Goal: Task Accomplishment & Management: Manage account settings

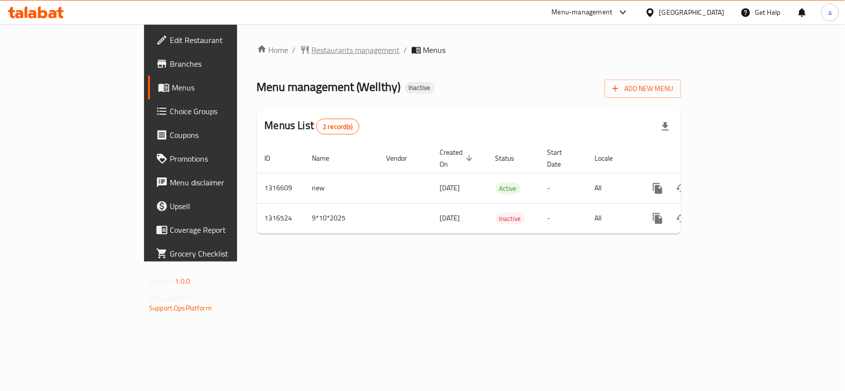
click at [312, 44] on span "Restaurants management" at bounding box center [356, 50] width 88 height 12
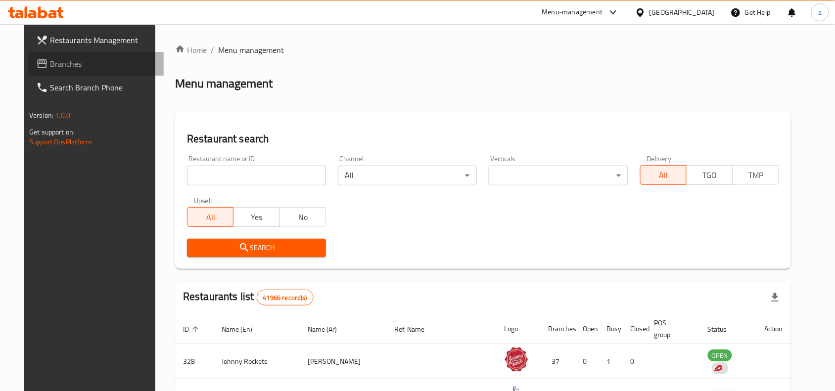
click at [70, 68] on span "Branches" at bounding box center [103, 64] width 106 height 12
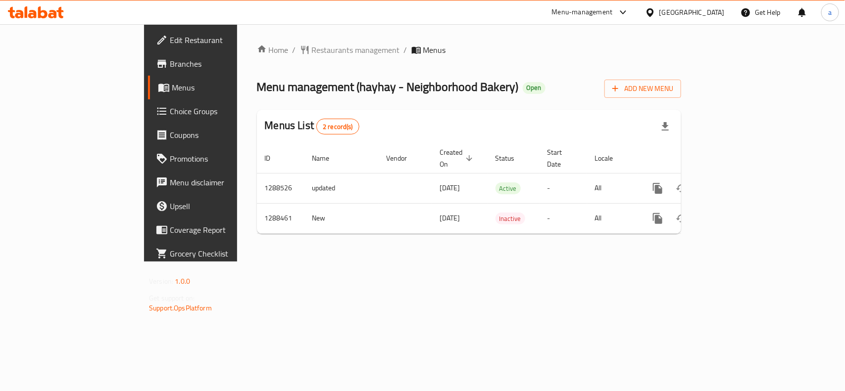
click at [259, 253] on div "Home / Restaurants management / Menus Menu management ( [PERSON_NAME] - Neighbo…" at bounding box center [469, 143] width 464 height 238
click at [170, 107] on span "Choice Groups" at bounding box center [223, 111] width 107 height 12
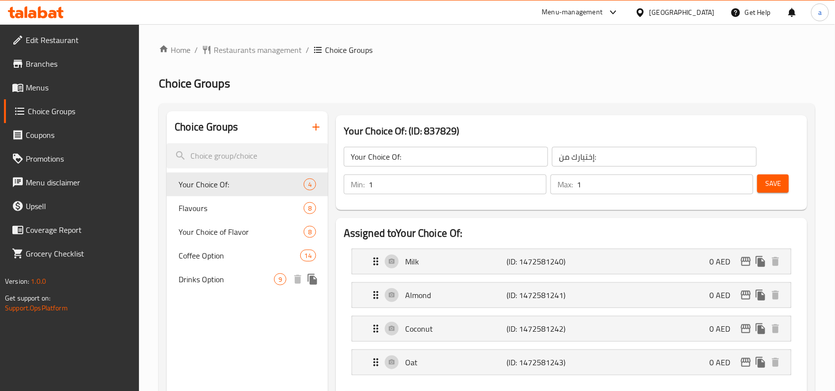
click at [210, 275] on span "Drinks Option" at bounding box center [226, 280] width 95 height 12
type input "Drinks Option"
type input "خيارا�� المشروبات"
type input "0"
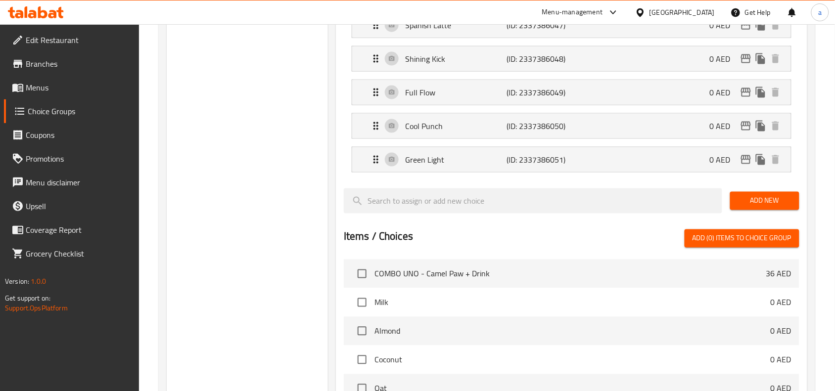
scroll to position [62, 0]
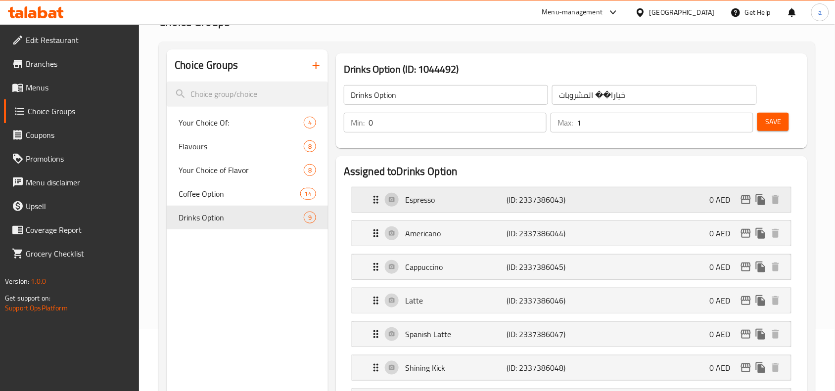
click at [374, 206] on div "Espresso (ID: 2337386043) 0 AED" at bounding box center [574, 200] width 409 height 25
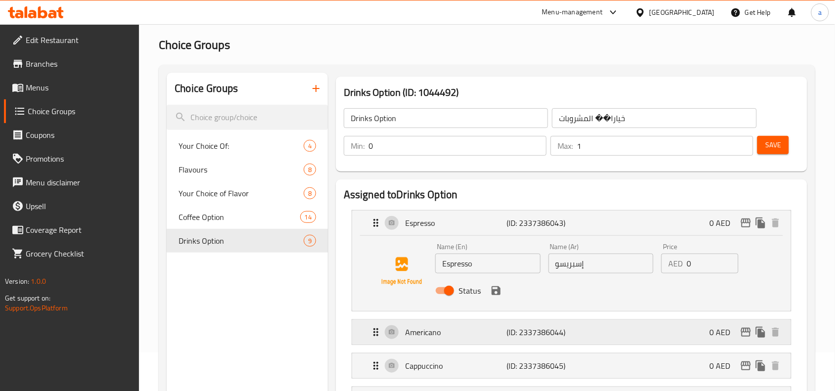
scroll to position [0, 0]
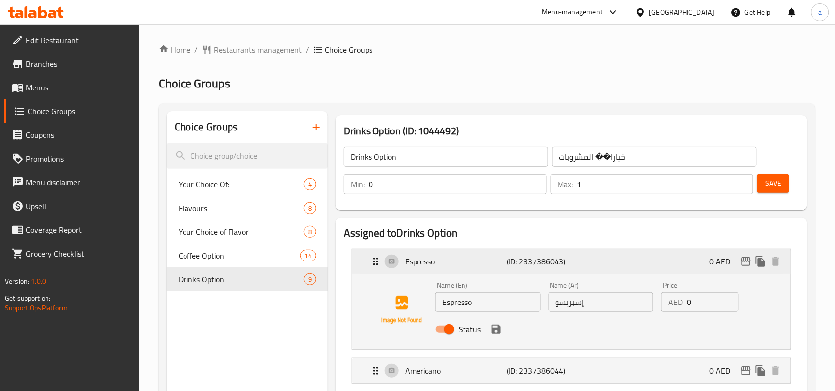
click at [376, 268] on div "Espresso (ID: 2337386043) 0 AED" at bounding box center [574, 261] width 409 height 25
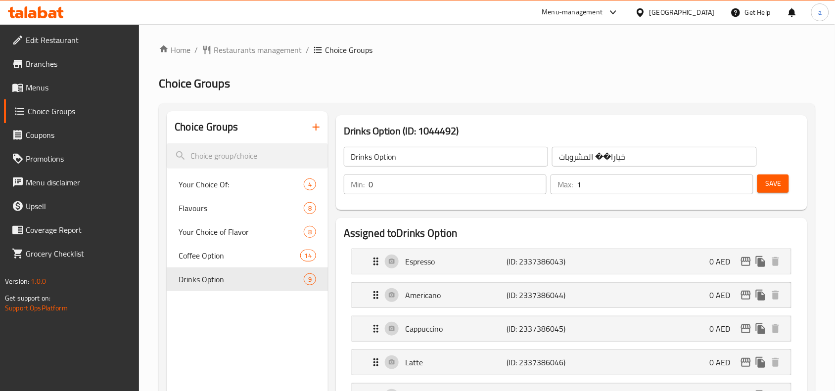
click at [72, 105] on span "Choice Groups" at bounding box center [80, 111] width 104 height 12
click at [298, 49] on span "Restaurants management" at bounding box center [258, 50] width 88 height 12
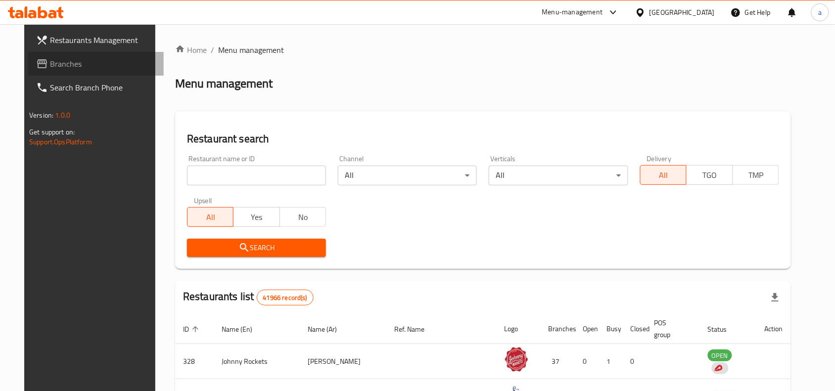
click at [69, 68] on span "Branches" at bounding box center [103, 64] width 106 height 12
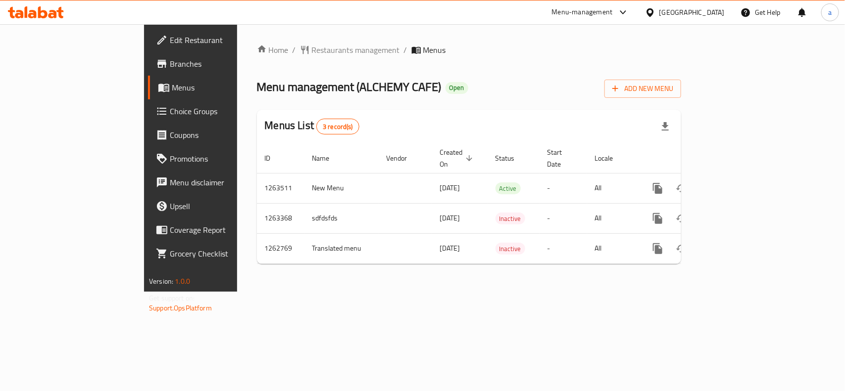
click at [496, 124] on div "Menus List 3 record(s)" at bounding box center [469, 127] width 424 height 34
